Goal: Transaction & Acquisition: Purchase product/service

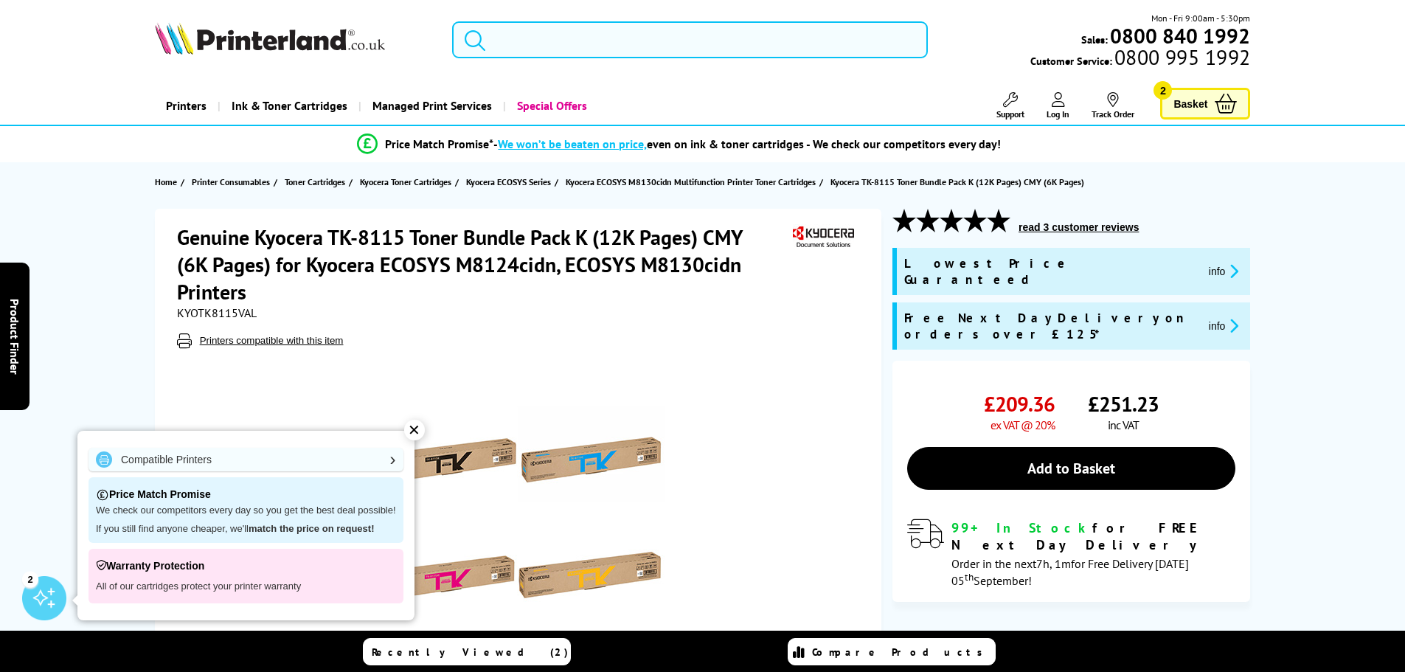
click at [418, 426] on div "✕" at bounding box center [414, 430] width 21 height 21
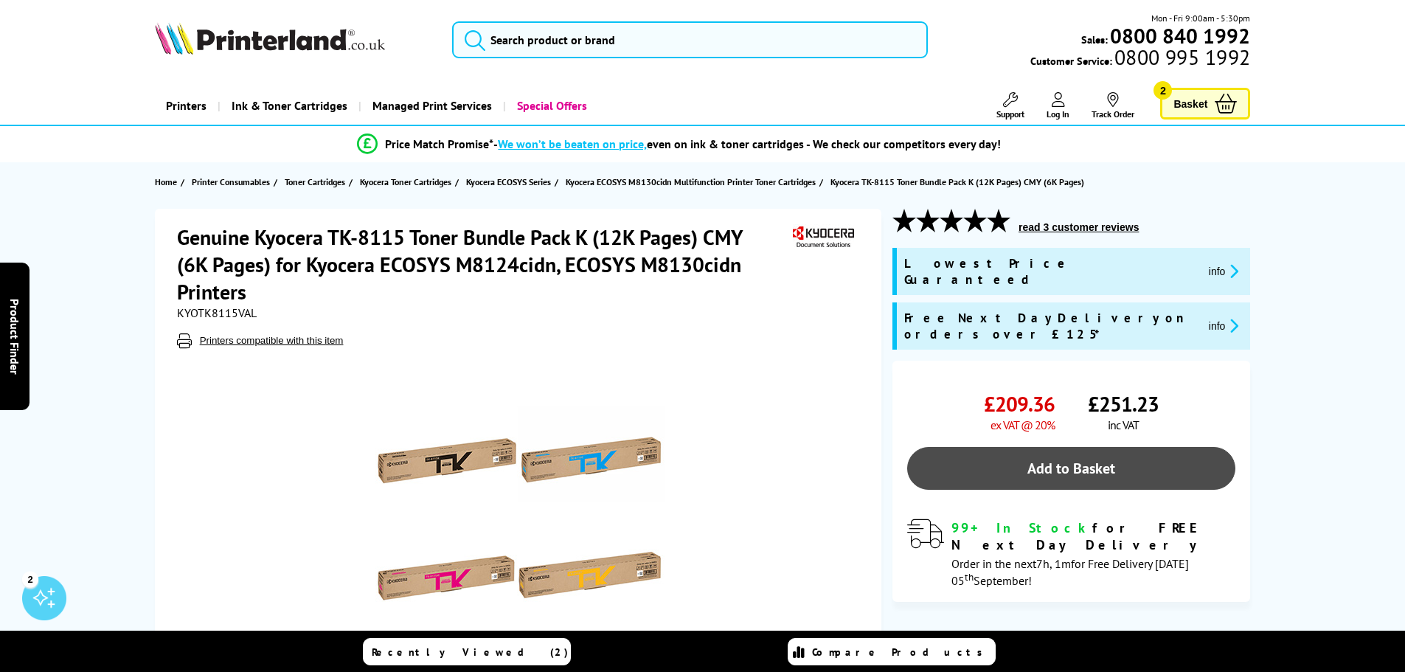
drag, startPoint x: 1133, startPoint y: 440, endPoint x: 1155, endPoint y: 428, distance: 24.8
click at [1135, 447] on link "Add to Basket" at bounding box center [1071, 468] width 328 height 43
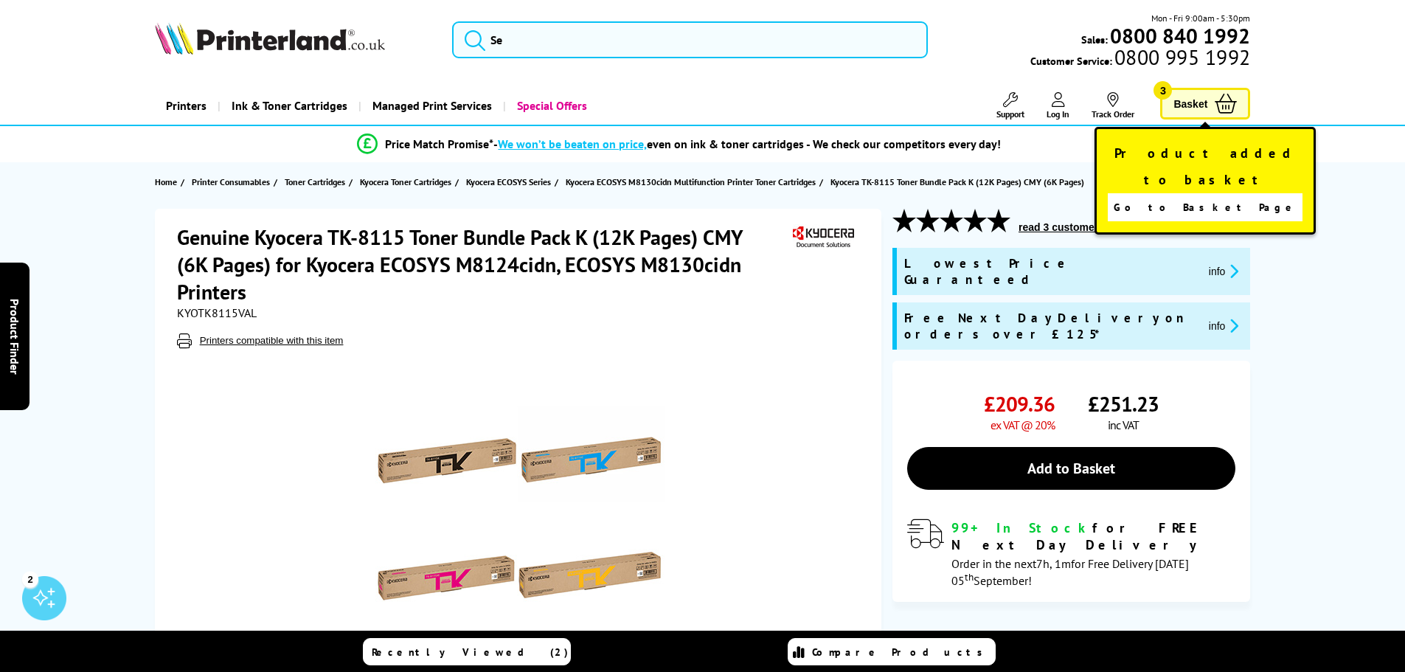
click at [1219, 108] on icon at bounding box center [1226, 104] width 22 height 20
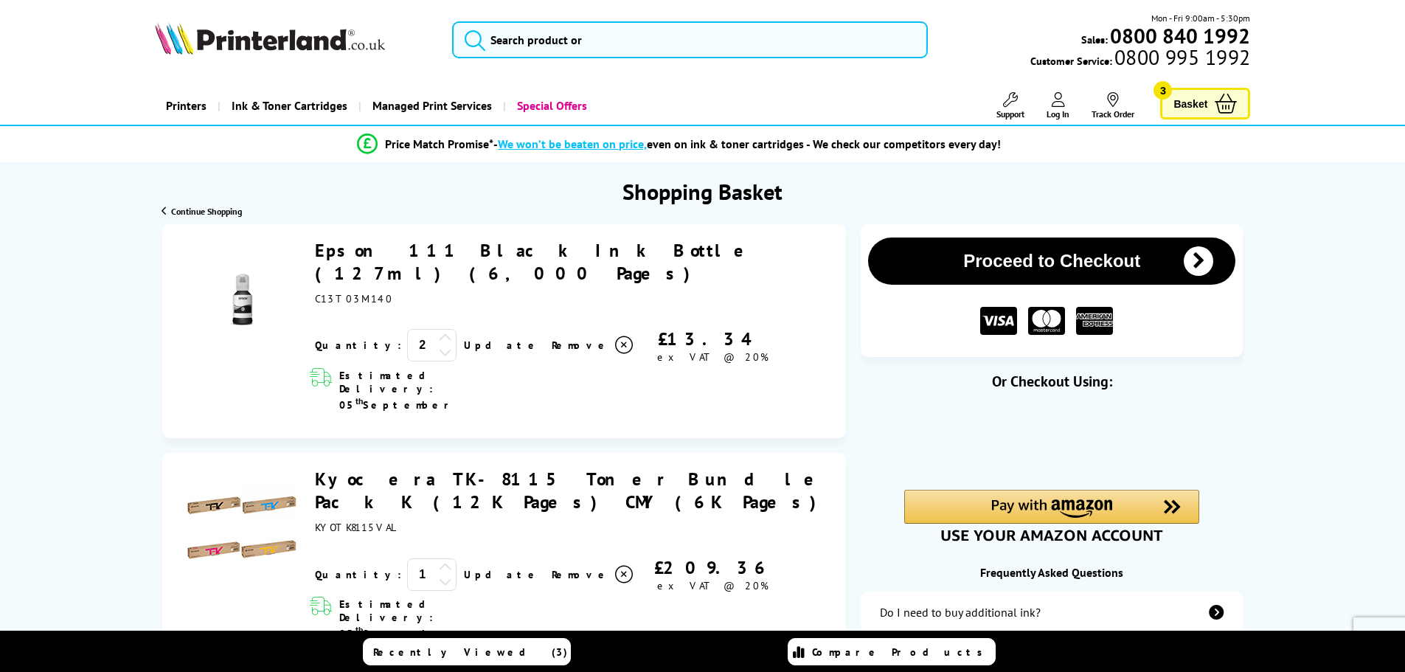
click at [439, 331] on icon at bounding box center [445, 337] width 13 height 13
click at [761, 240] on div "Epson 111 Black Ink Bottle (127ml) (6,000 Pages) ex VAT @ 20%" at bounding box center [573, 272] width 516 height 66
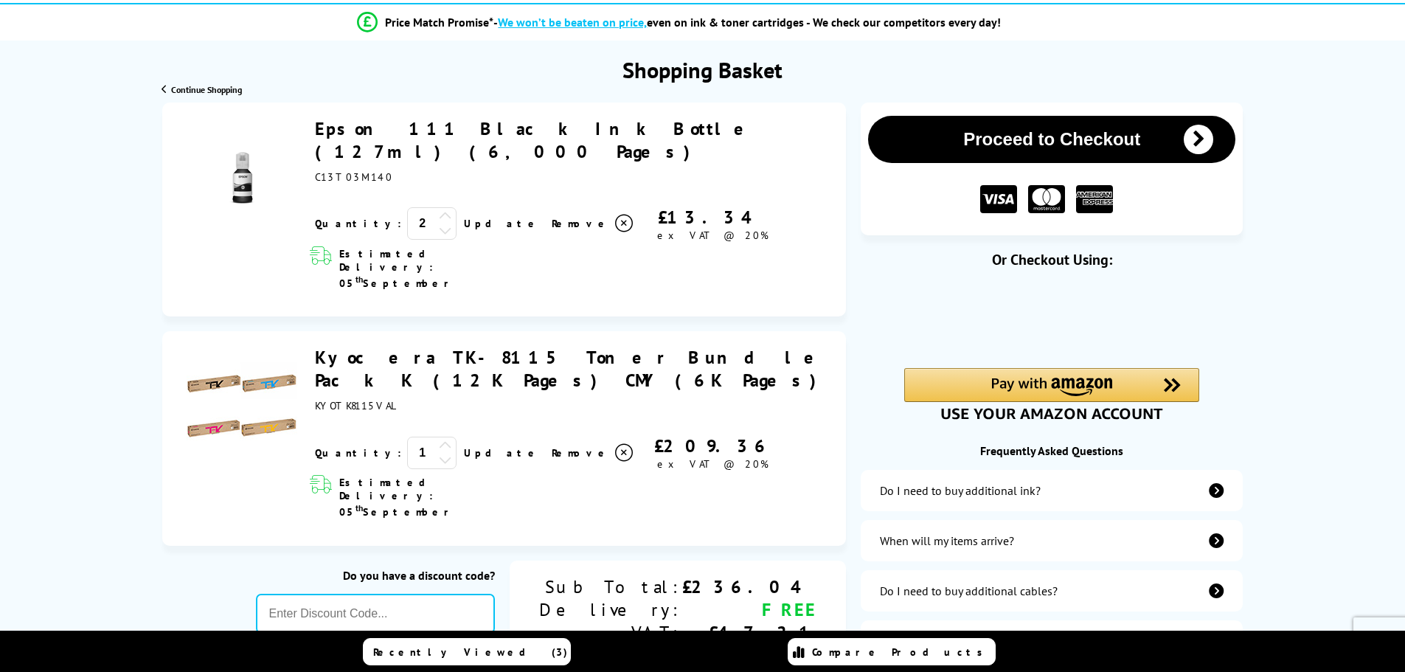
scroll to position [148, 0]
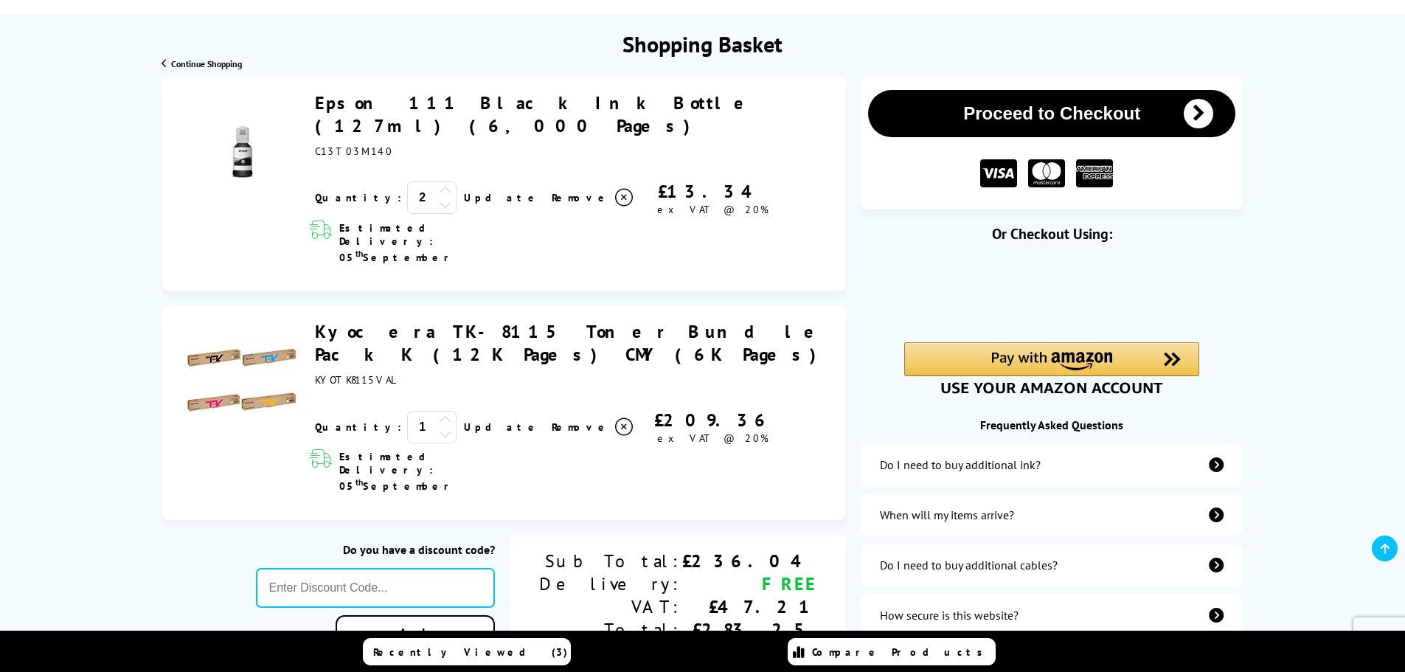
click at [439, 413] on icon at bounding box center [445, 419] width 13 height 13
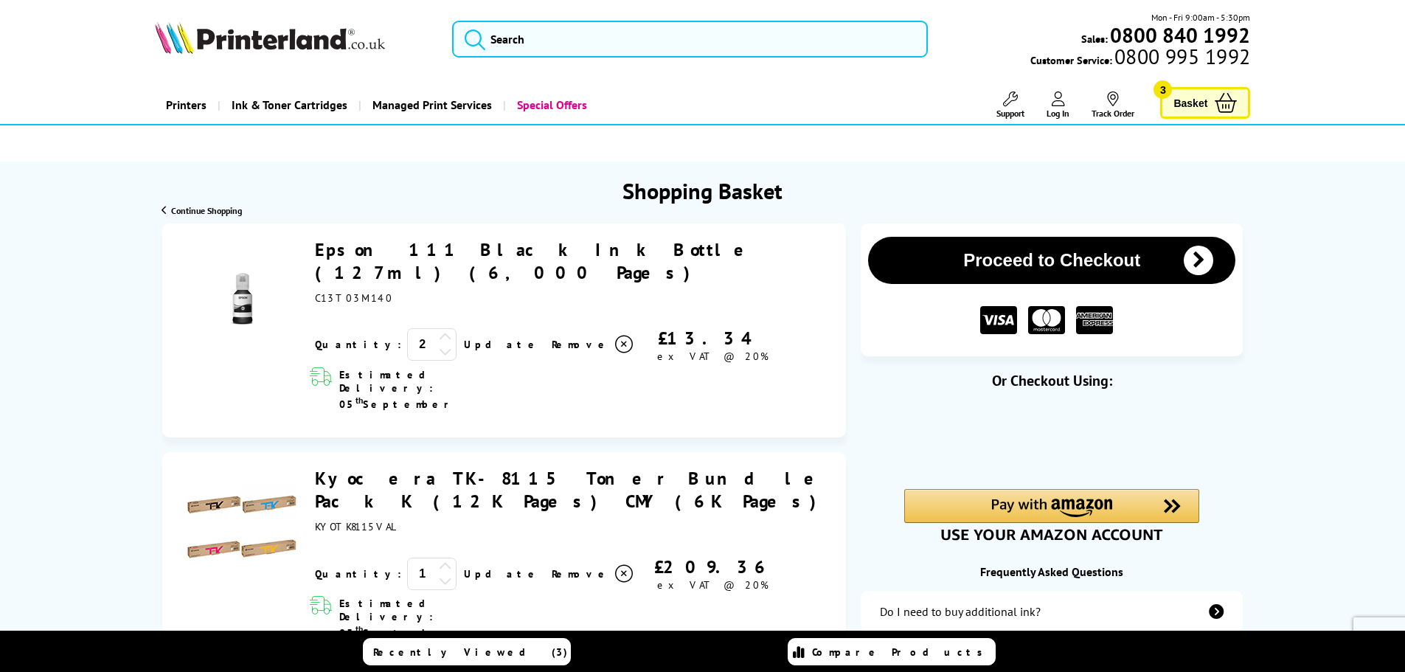
scroll to position [0, 0]
click at [858, 151] on ul at bounding box center [703, 144] width 1166 height 26
click at [1225, 102] on icon at bounding box center [1226, 104] width 22 height 20
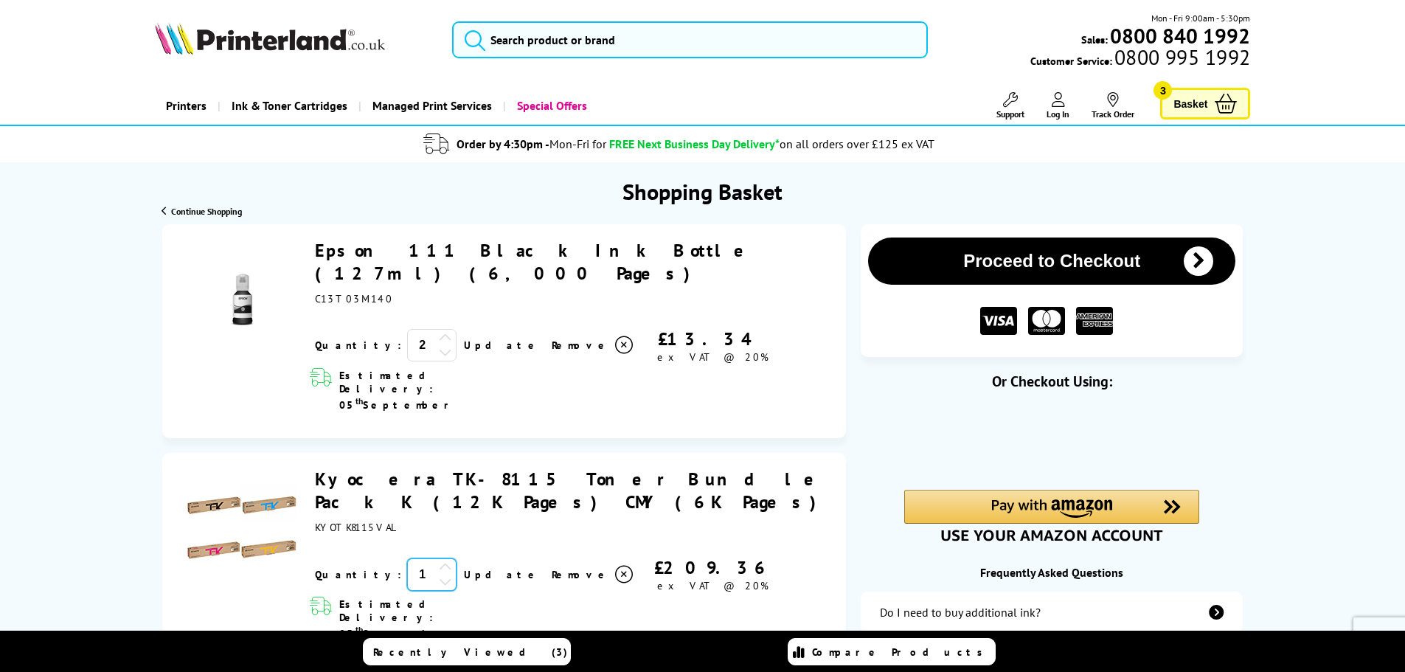
click at [407, 558] on input "1" at bounding box center [431, 574] width 49 height 32
click at [439, 561] on icon at bounding box center [445, 567] width 13 height 13
click at [464, 568] on link "Update" at bounding box center [502, 574] width 76 height 13
click at [439, 331] on icon at bounding box center [445, 337] width 13 height 13
click at [464, 339] on link "Update" at bounding box center [502, 345] width 76 height 13
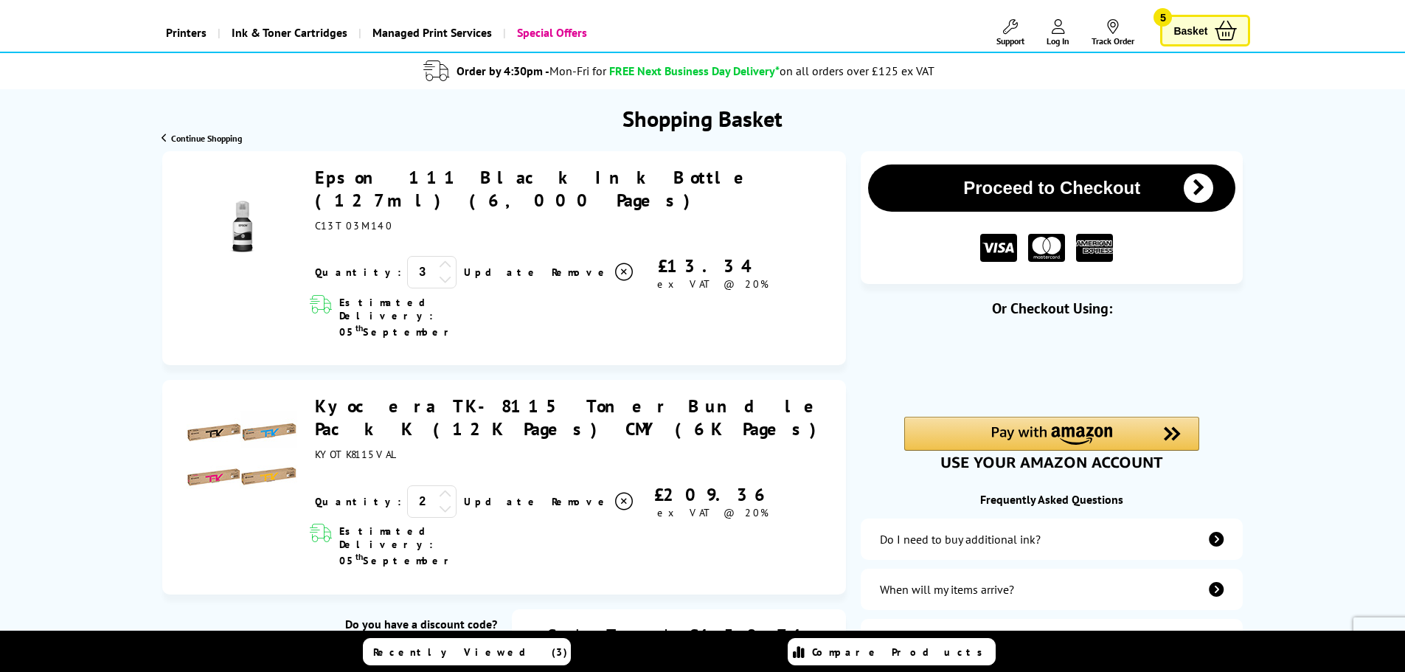
scroll to position [74, 0]
drag, startPoint x: 709, startPoint y: 172, endPoint x: 325, endPoint y: 184, distance: 384.5
click at [325, 184] on div "Epson 111 Black Ink Bottle (127ml) (6,000 Pages) ex VAT @ 20%" at bounding box center [573, 198] width 516 height 66
click at [339, 210] on div "Epson 111 Black Ink Bottle (127ml) (6,000 Pages) 3" at bounding box center [570, 227] width 524 height 125
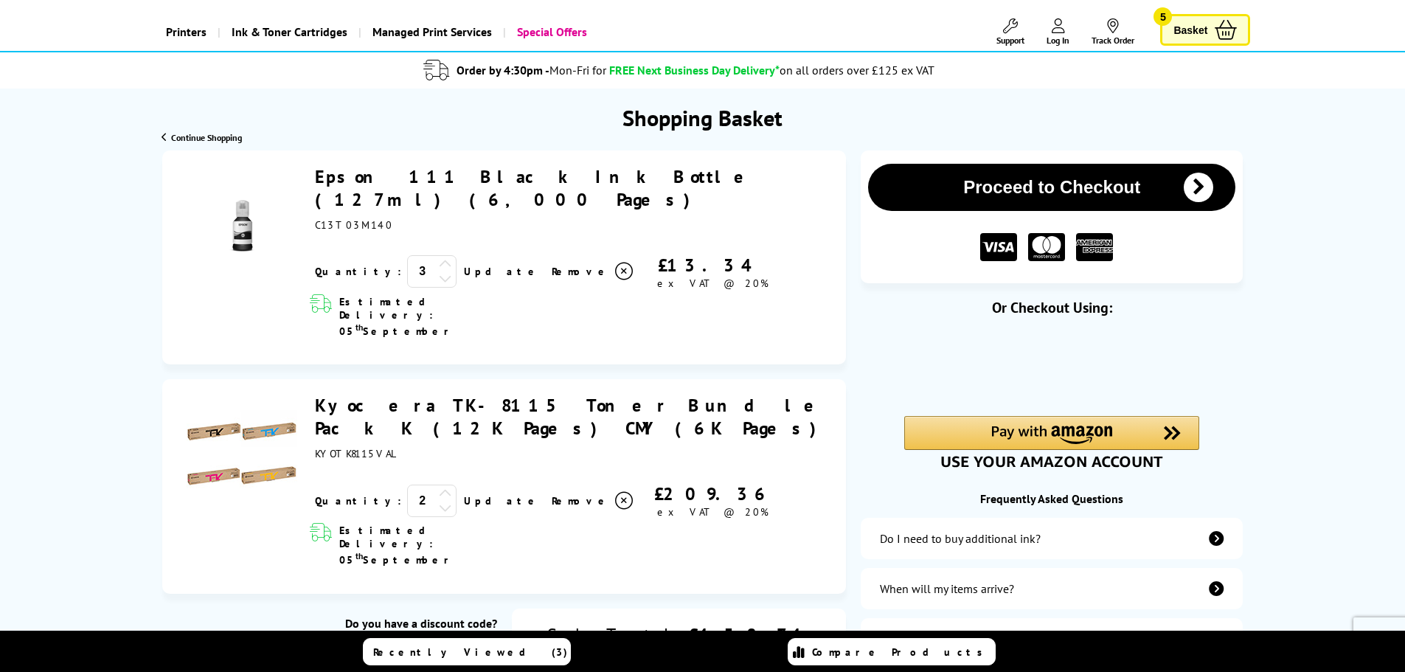
click at [339, 218] on span "C13T03M140" at bounding box center [354, 224] width 78 height 13
copy span "C13T03M140"
drag, startPoint x: 705, startPoint y: 184, endPoint x: 308, endPoint y: 184, distance: 397.6
click at [308, 184] on div "Epson 111 Black Ink Bottle (127ml) (6,000 Pages) 3" at bounding box center [570, 227] width 524 height 125
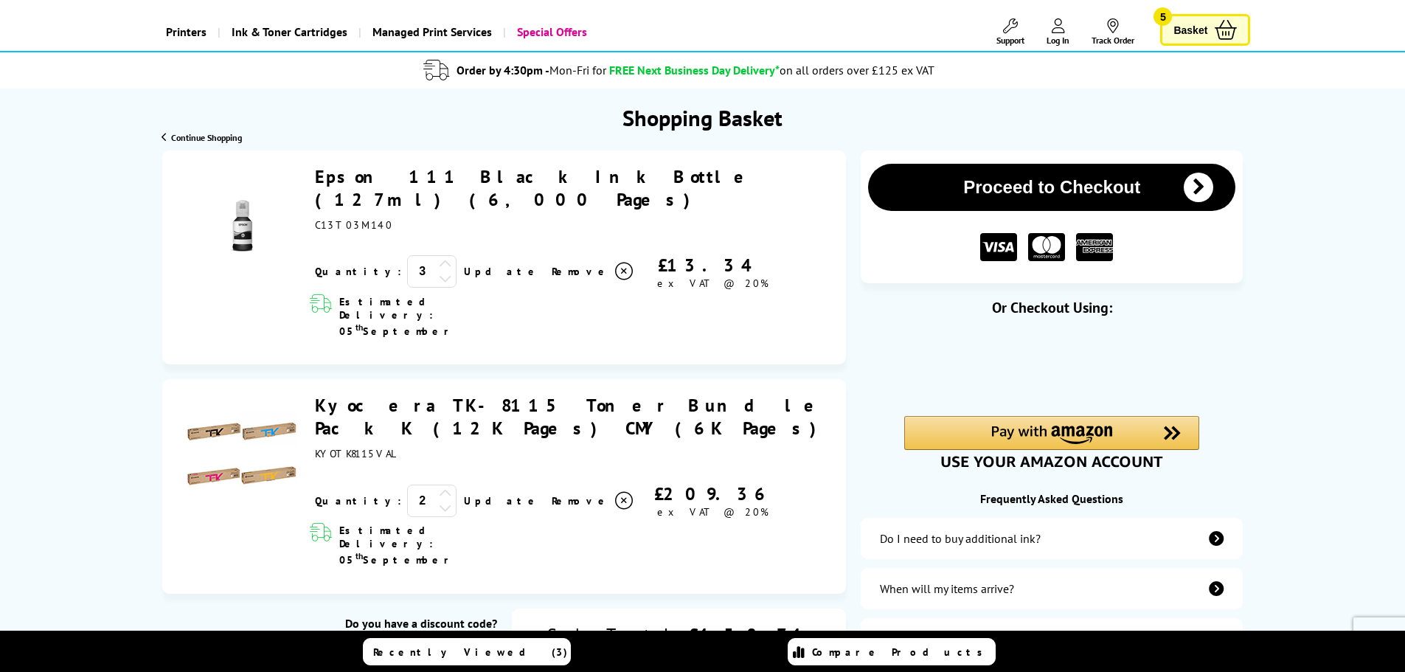
copy link "Epson 111 Black Ink Bottle (127ml) (6,000 Pages)"
click at [352, 218] on span "C13T03M140" at bounding box center [354, 224] width 78 height 13
copy span "C13T03M140"
click at [338, 447] on span "KYOTK8115VAL" at bounding box center [356, 453] width 83 height 13
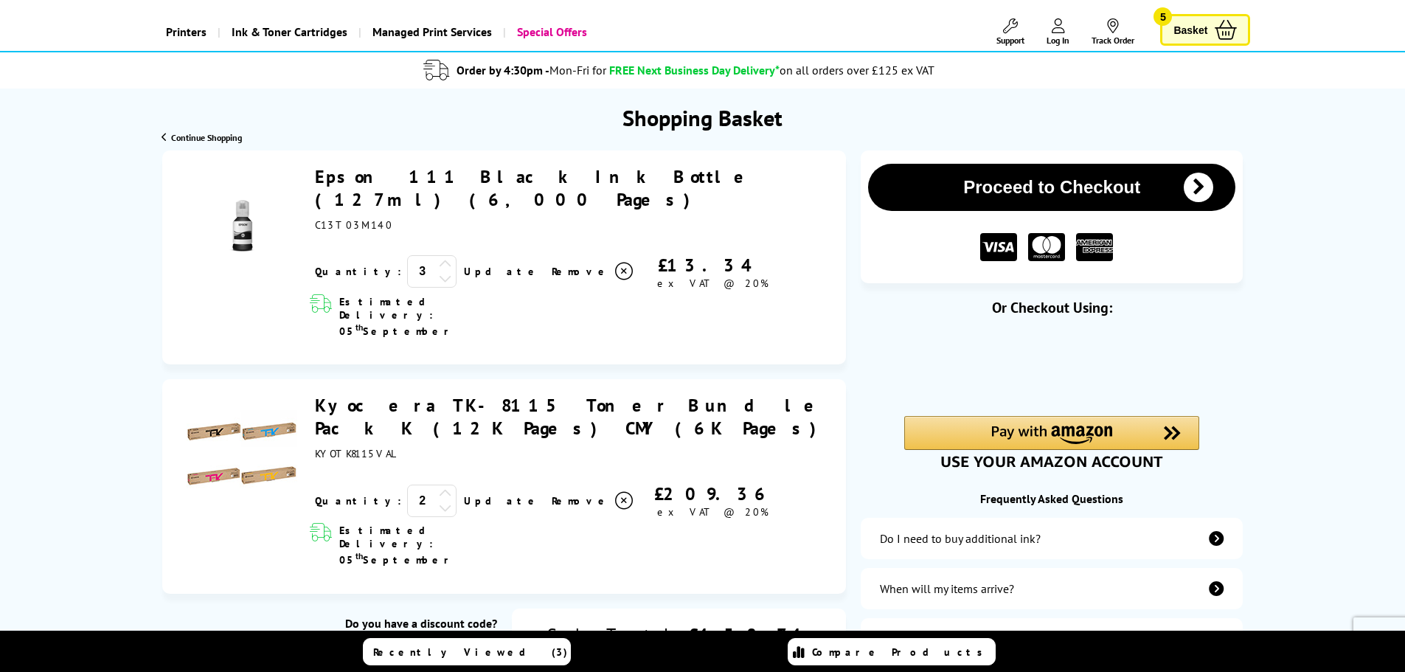
click at [338, 447] on span "KYOTK8115VAL" at bounding box center [356, 453] width 83 height 13
copy span "KYOTK8115VAL"
drag, startPoint x: 828, startPoint y: 356, endPoint x: 310, endPoint y: 356, distance: 517.9
click at [310, 394] on div "Kyocera TK-8115 Toner Bundle Pack K (12K Pages) CMY (6K Pages) ex VAT @ 20% 2 U…" at bounding box center [570, 456] width 524 height 125
click at [314, 394] on div "Kyocera TK-8115 Toner Bundle Pack K (12K Pages) CMY (6K Pages) ex VAT @ 20% 2 U…" at bounding box center [570, 456] width 524 height 125
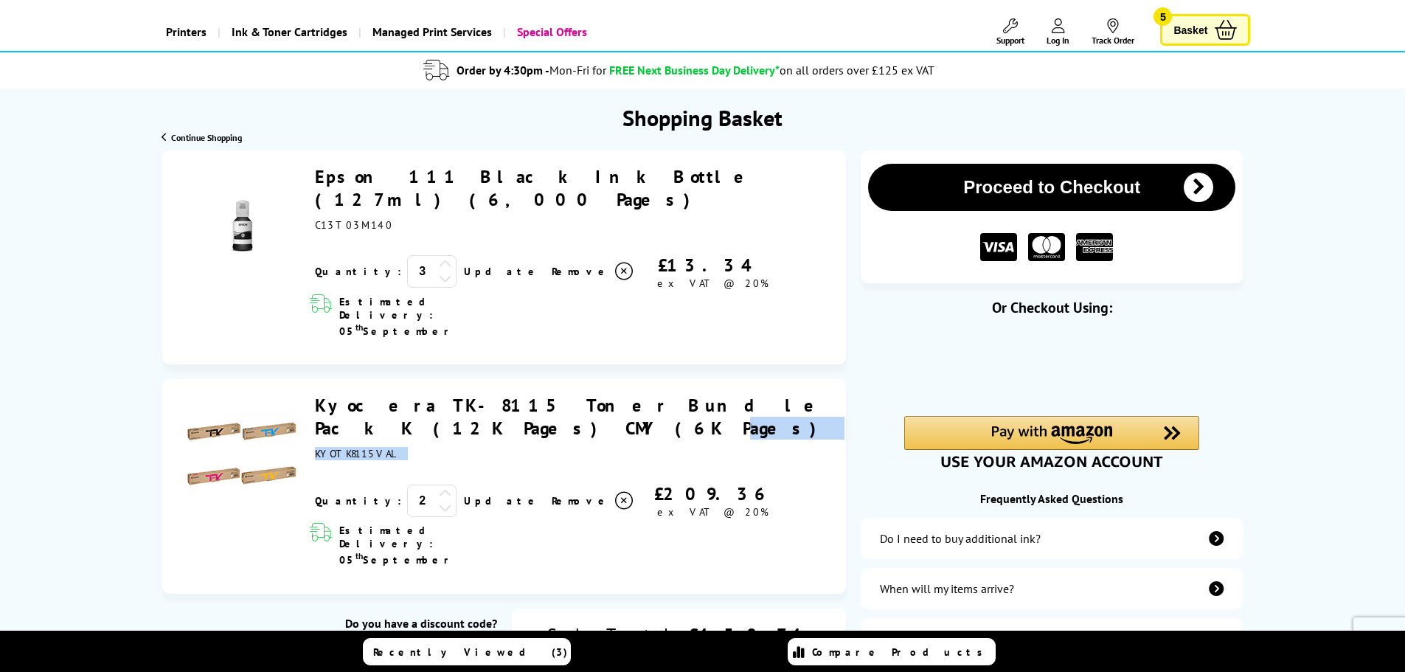
drag, startPoint x: 314, startPoint y: 356, endPoint x: 830, endPoint y: 359, distance: 515.7
click at [830, 394] on div "Kyocera TK-8115 Toner Bundle Pack K (12K Pages) CMY (6K Pages) ex VAT @ 20% 2 U…" at bounding box center [570, 456] width 524 height 125
drag, startPoint x: 685, startPoint y: 421, endPoint x: 623, endPoint y: 422, distance: 62.0
click at [635, 482] on div "£209.36" at bounding box center [712, 493] width 155 height 23
drag, startPoint x: 686, startPoint y: 240, endPoint x: 626, endPoint y: 249, distance: 61.0
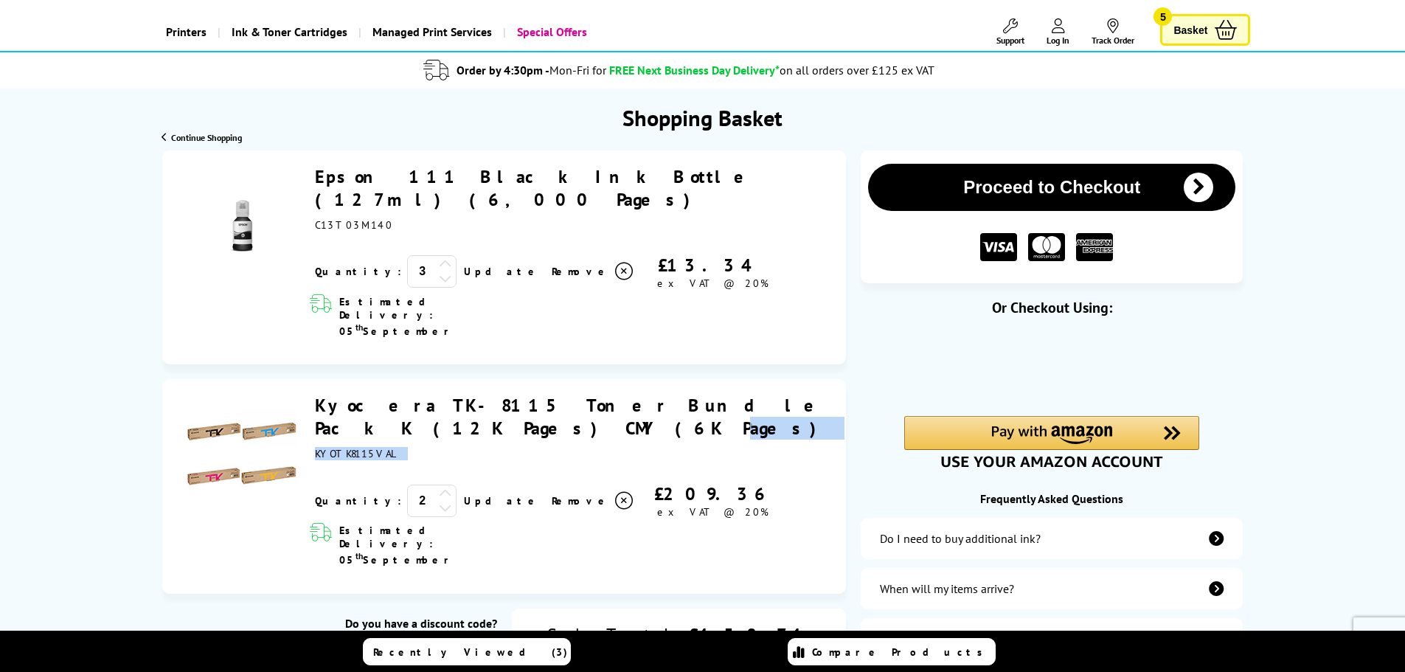
click at [635, 254] on div "£13.34" at bounding box center [712, 265] width 155 height 23
copy div "13.34"
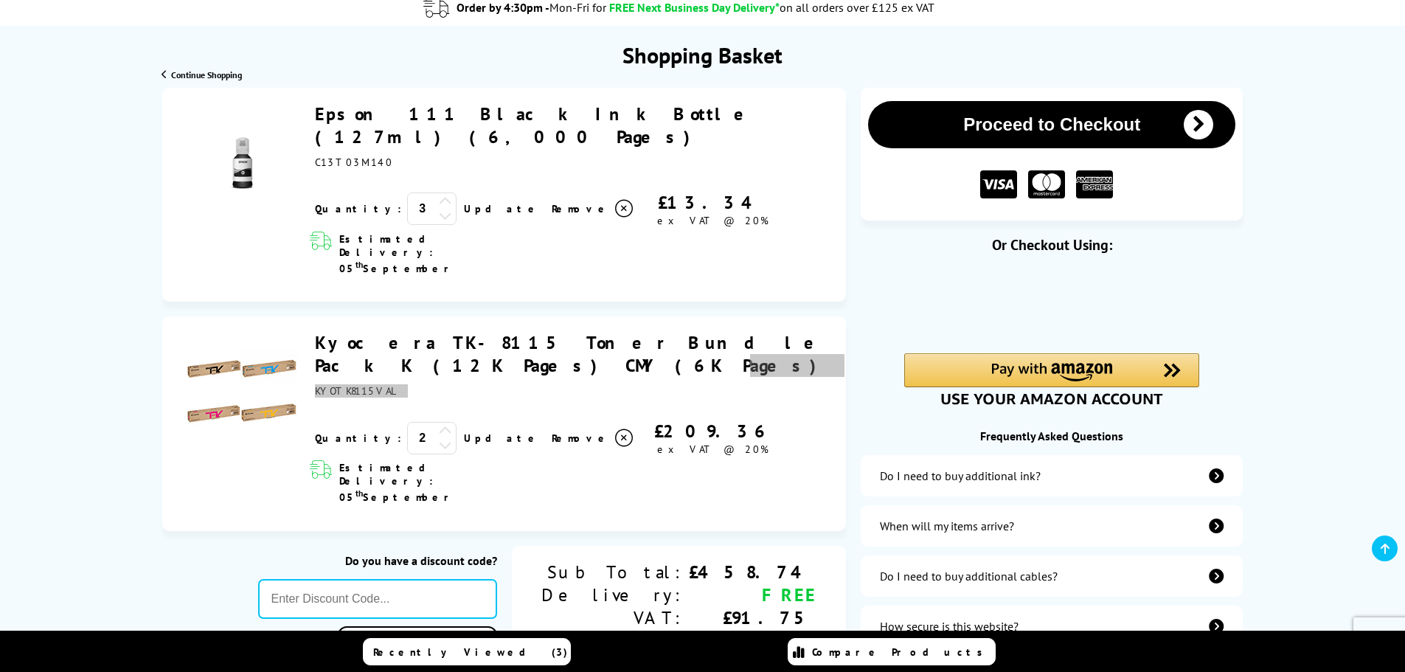
scroll to position [221, 0]
